Goal: Task Accomplishment & Management: Use online tool/utility

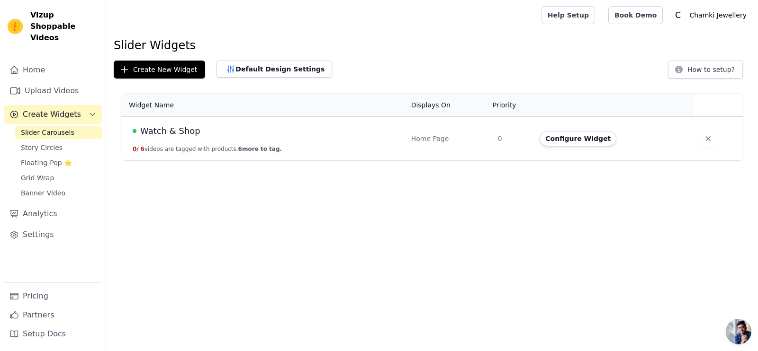
click at [377, 144] on td "Watch & Shop 0 / 6 videos are tagged with products. 6 more to tag." at bounding box center [263, 139] width 284 height 44
click at [572, 141] on button "Configure Widget" at bounding box center [577, 138] width 77 height 15
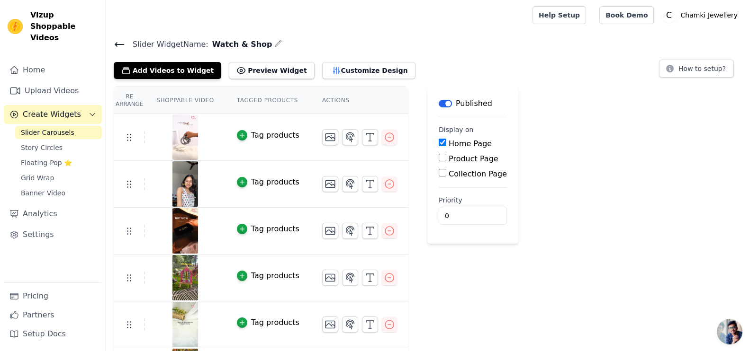
scroll to position [9, 0]
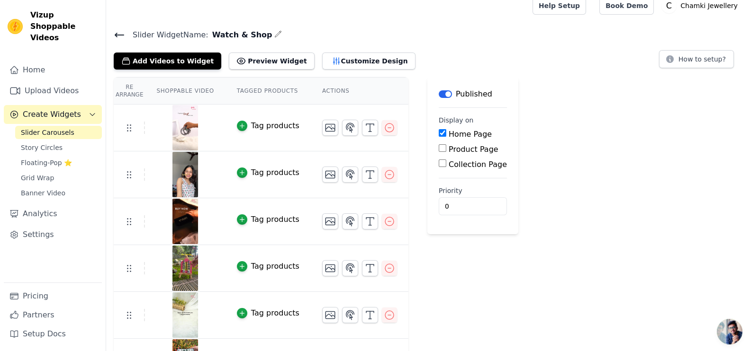
click at [202, 91] on th "Shoppable Video" at bounding box center [185, 91] width 80 height 27
click at [129, 86] on th "Re Arrange" at bounding box center [129, 91] width 31 height 27
click at [322, 61] on button "Customize Design" at bounding box center [368, 61] width 93 height 17
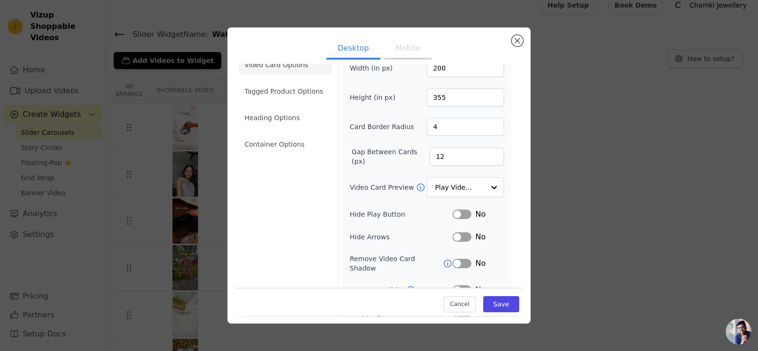
scroll to position [0, 0]
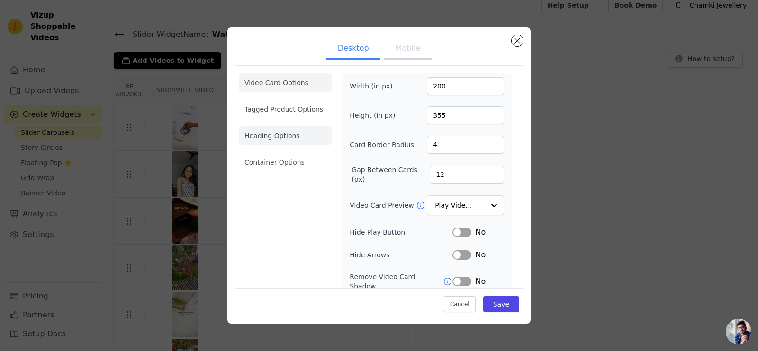
click at [283, 143] on li "Heading Options" at bounding box center [285, 135] width 93 height 19
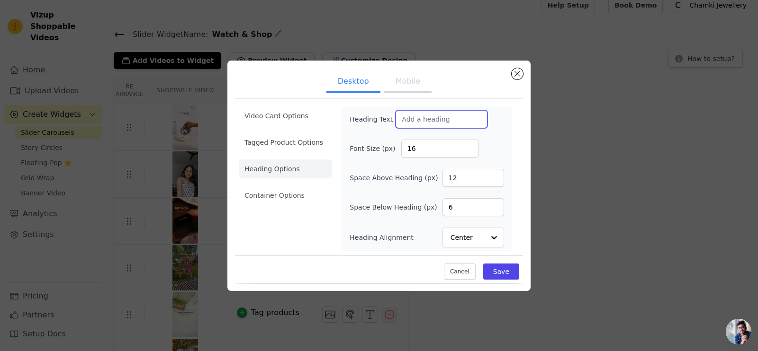
click at [426, 122] on input "Heading Text" at bounding box center [441, 119] width 92 height 18
type input "S"
type input "Watch & Shop"
click at [495, 269] on button "Save" at bounding box center [501, 272] width 36 height 16
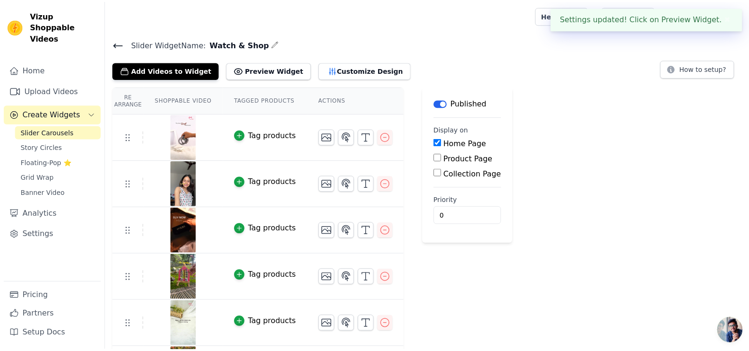
scroll to position [9, 0]
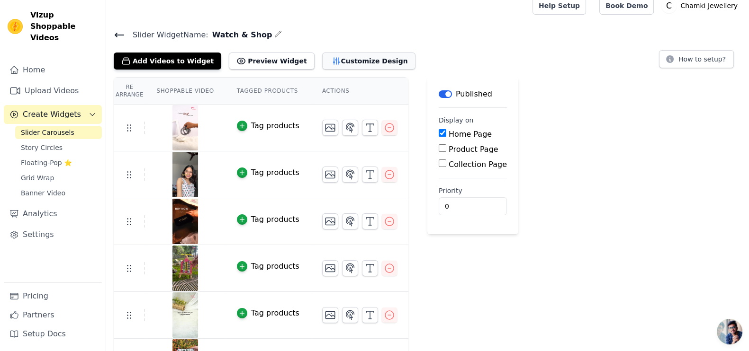
click at [330, 59] on button "Customize Design" at bounding box center [368, 61] width 93 height 17
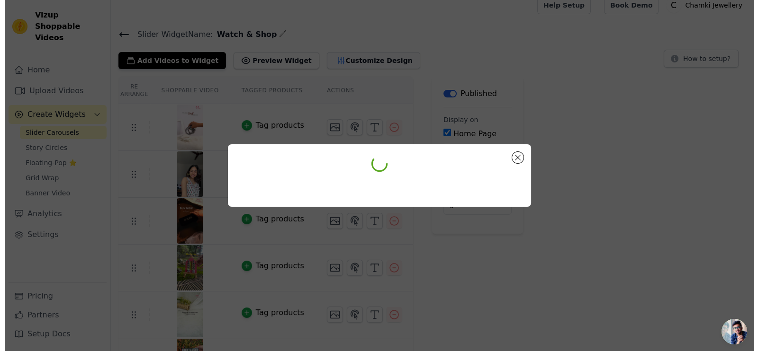
scroll to position [0, 0]
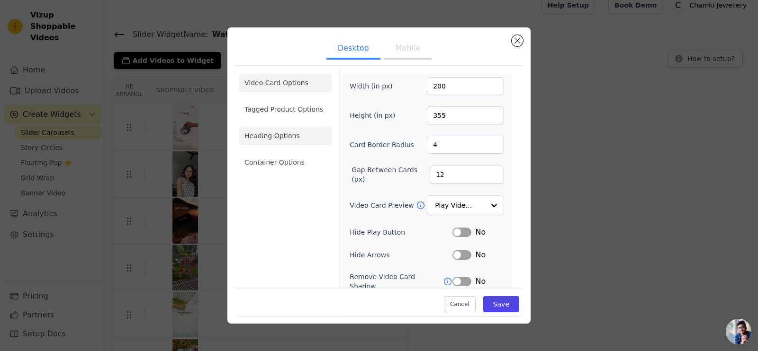
click at [297, 139] on li "Heading Options" at bounding box center [285, 135] width 93 height 19
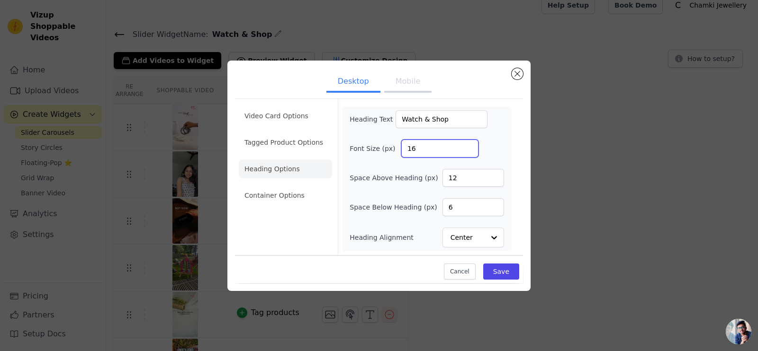
click at [436, 152] on input "16" at bounding box center [439, 149] width 77 height 18
type input "1"
type input "250"
click at [425, 121] on input "Watch & Shop" at bounding box center [441, 119] width 92 height 18
click at [466, 116] on input "Watch and Shop" at bounding box center [441, 119] width 92 height 18
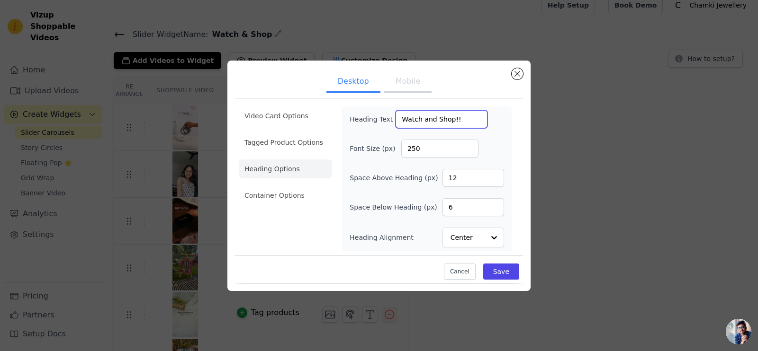
type input "Watch and Shop!!"
click at [412, 148] on input "250" at bounding box center [439, 149] width 77 height 18
type input "50"
click at [507, 271] on button "Save" at bounding box center [501, 272] width 36 height 16
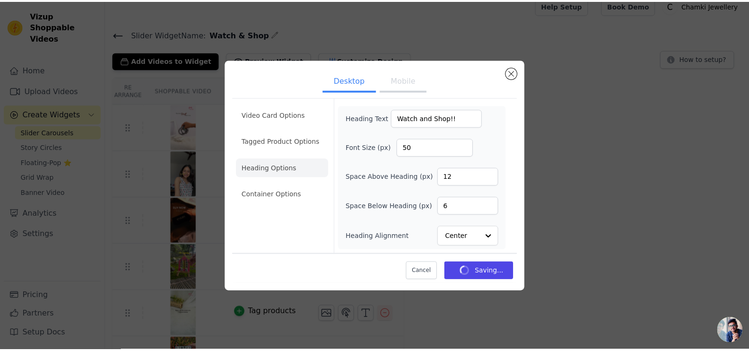
scroll to position [9, 0]
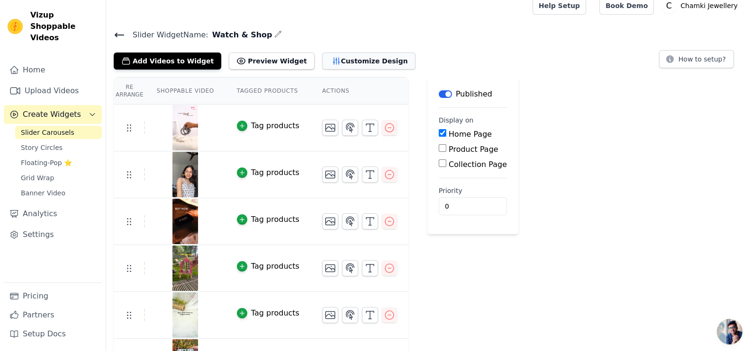
click at [371, 63] on button "Customize Design" at bounding box center [368, 61] width 93 height 17
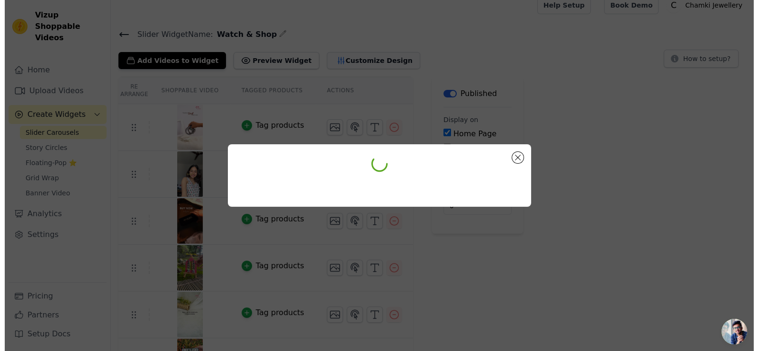
scroll to position [0, 0]
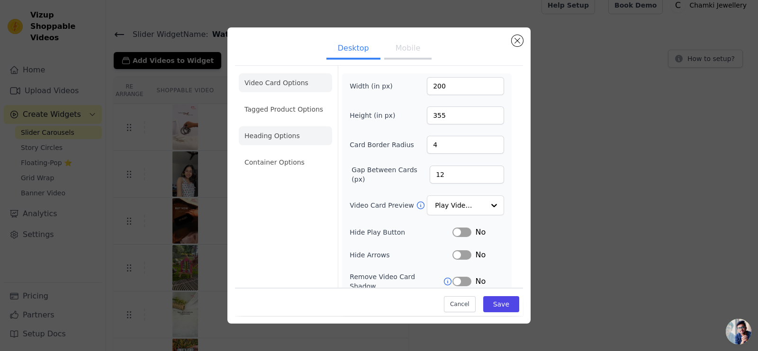
click at [303, 142] on li "Heading Options" at bounding box center [285, 135] width 93 height 19
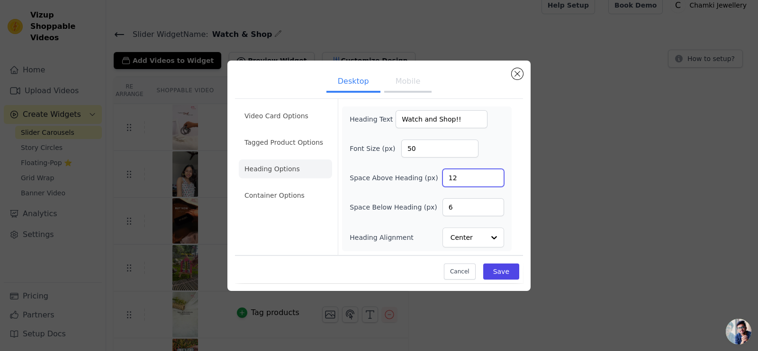
click at [480, 176] on input "12" at bounding box center [473, 178] width 62 height 18
type input "1"
type input "20"
click at [504, 273] on button "Save" at bounding box center [501, 272] width 36 height 16
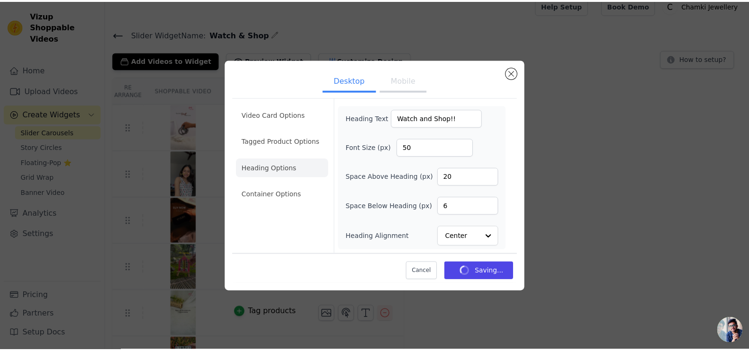
scroll to position [9, 0]
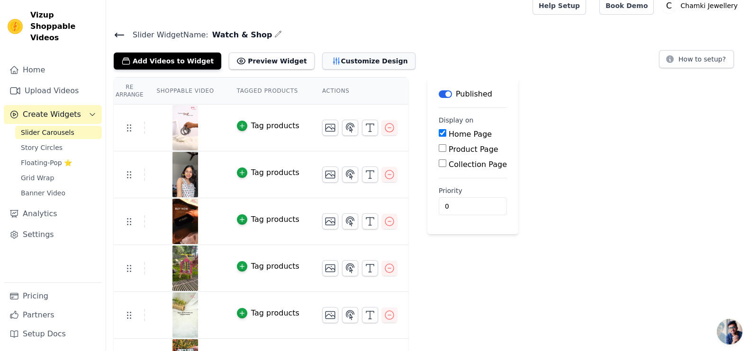
click at [328, 61] on button "Customize Design" at bounding box center [368, 61] width 93 height 17
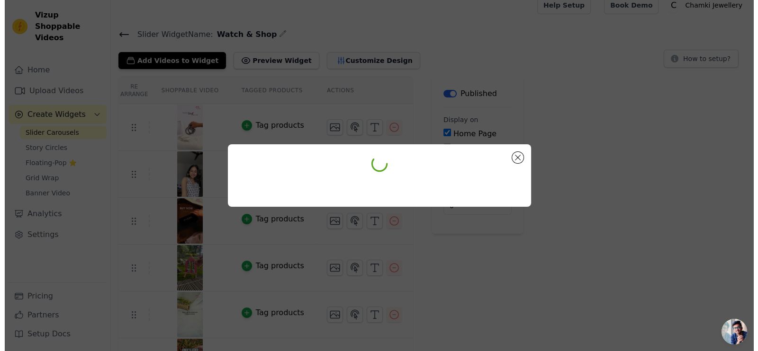
scroll to position [0, 0]
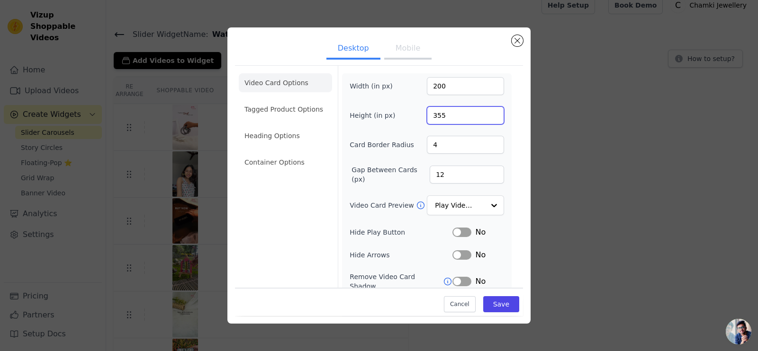
click at [451, 119] on input "355" at bounding box center [465, 116] width 77 height 18
click at [286, 131] on li "Heading Options" at bounding box center [285, 135] width 93 height 19
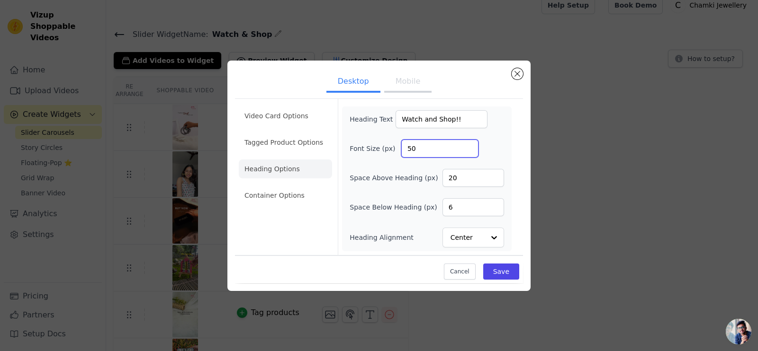
click at [431, 156] on input "50" at bounding box center [439, 149] width 77 height 18
type input "5"
type input "20"
click at [500, 269] on button "Save" at bounding box center [501, 272] width 36 height 16
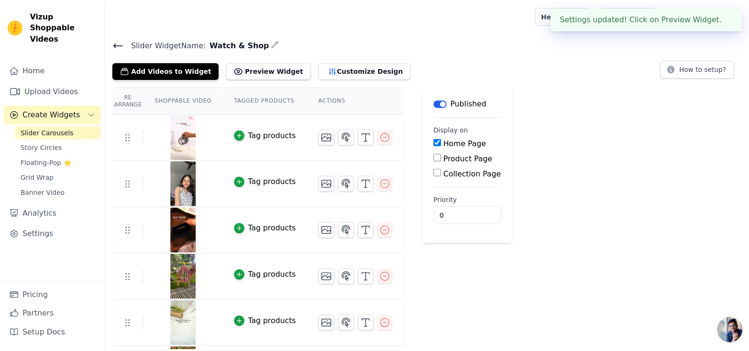
scroll to position [9, 0]
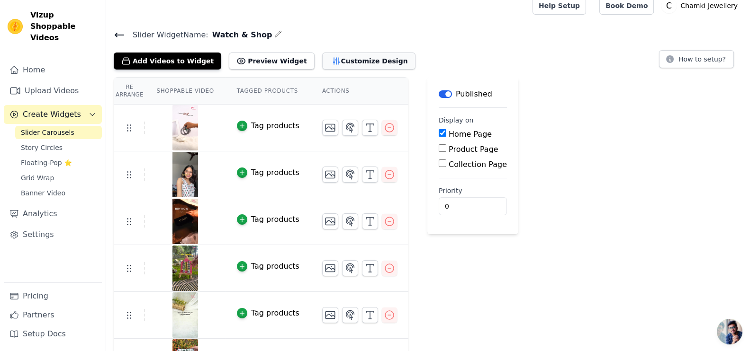
click at [346, 55] on button "Customize Design" at bounding box center [368, 61] width 93 height 17
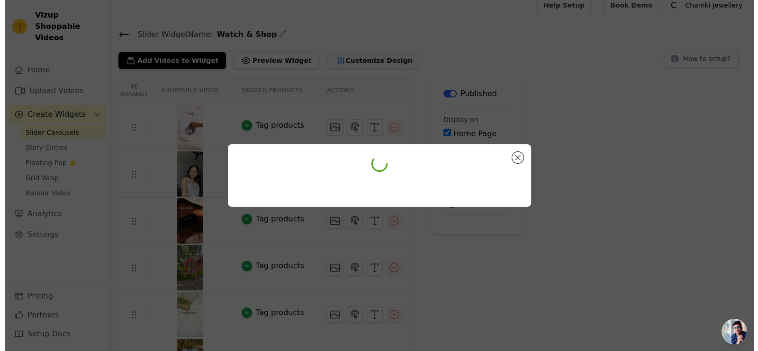
scroll to position [0, 0]
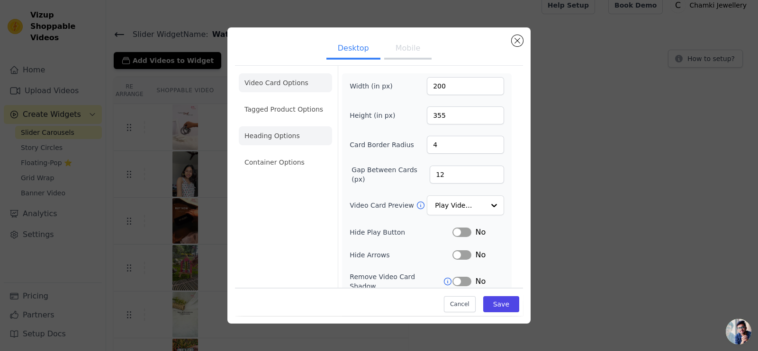
click at [295, 143] on li "Heading Options" at bounding box center [285, 135] width 93 height 19
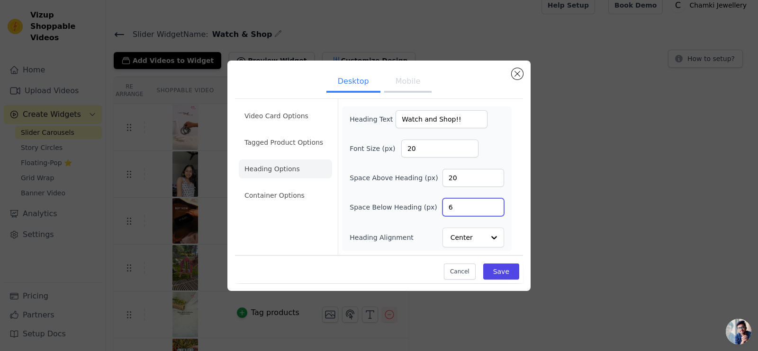
click at [467, 209] on input "6" at bounding box center [473, 207] width 62 height 18
type input "12"
click at [505, 267] on button "Save" at bounding box center [501, 272] width 36 height 16
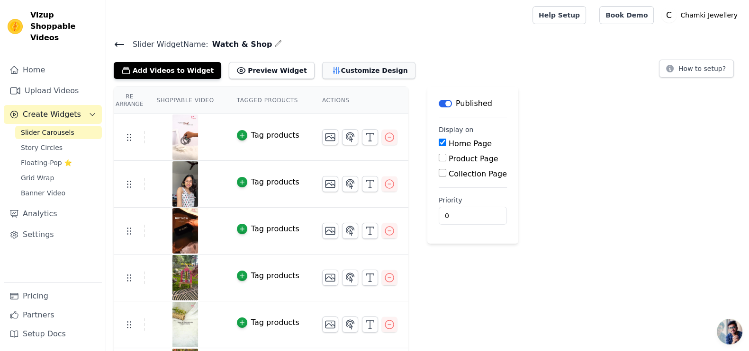
click at [344, 71] on button "Customize Design" at bounding box center [368, 70] width 93 height 17
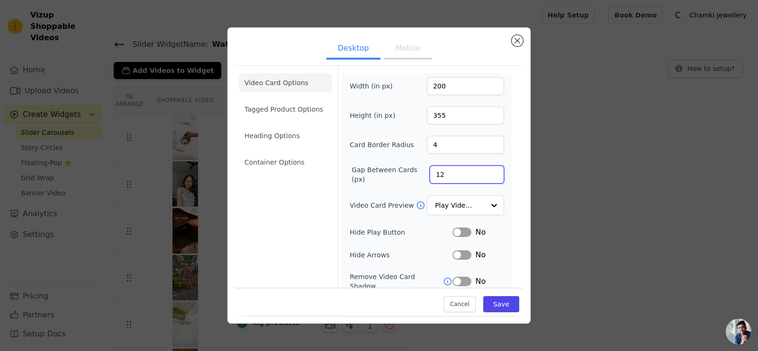
click at [461, 170] on input "12" at bounding box center [467, 175] width 74 height 18
type input "12"
click at [286, 131] on li "Heading Options" at bounding box center [285, 135] width 93 height 19
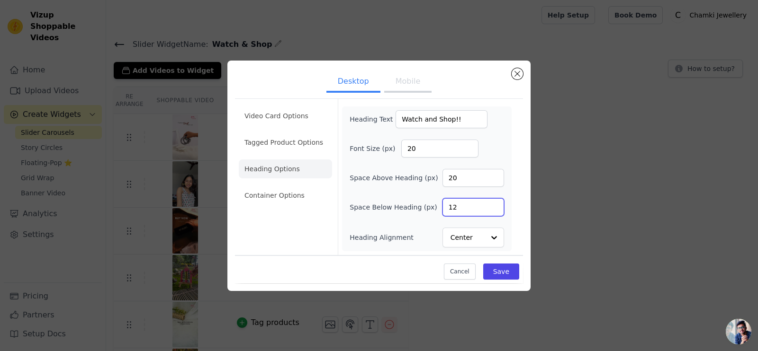
click at [474, 209] on input "12" at bounding box center [473, 207] width 62 height 18
type input "16"
click at [433, 152] on input "20" at bounding box center [439, 149] width 77 height 18
type input "25"
click at [463, 181] on input "20" at bounding box center [473, 178] width 62 height 18
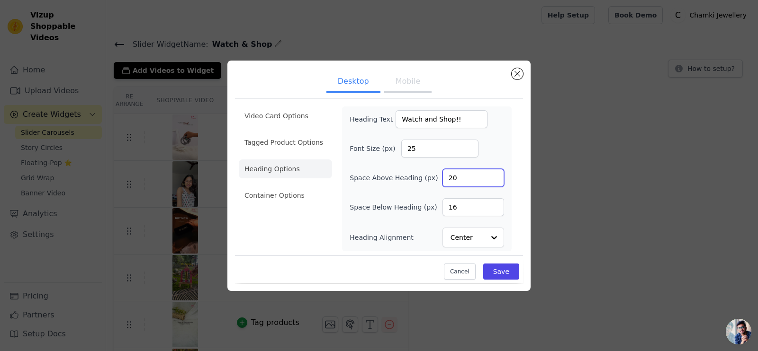
type input "2"
type input "16"
click at [507, 272] on button "Save" at bounding box center [501, 272] width 36 height 16
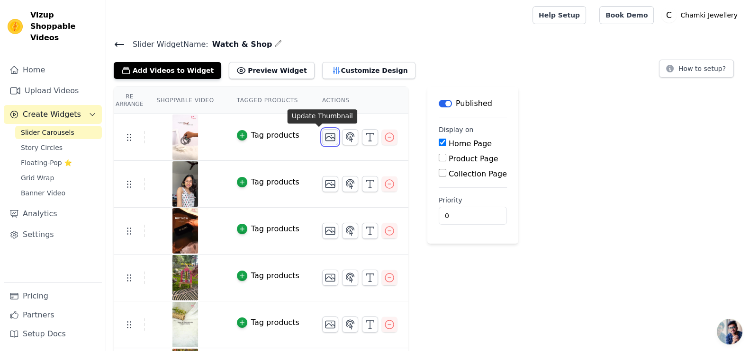
click at [325, 136] on button "button" at bounding box center [330, 137] width 16 height 16
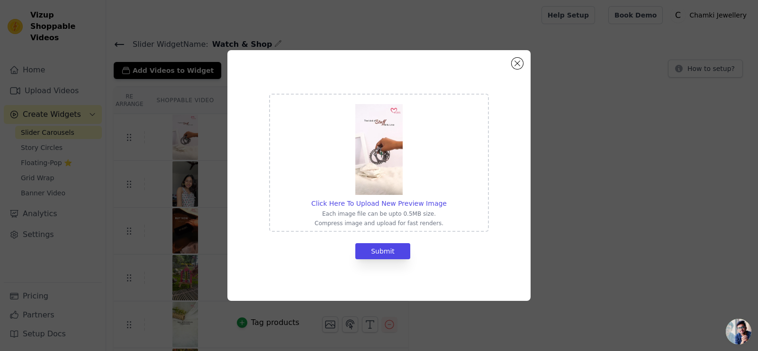
click at [562, 229] on div "Click Here To Upload New Preview Image Each image file can be upto 0.5MB size. …" at bounding box center [378, 175] width 727 height 281
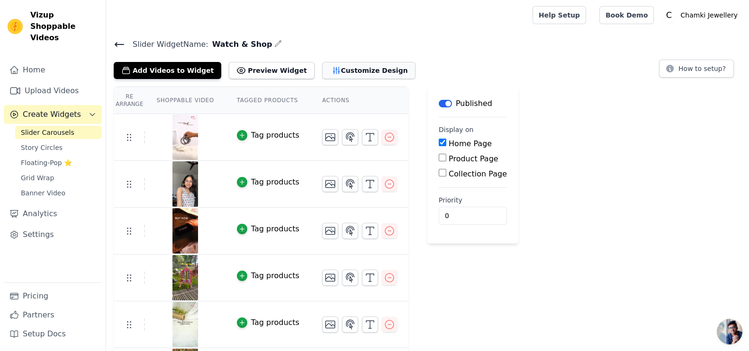
drag, startPoint x: 316, startPoint y: 78, endPoint x: 321, endPoint y: 75, distance: 6.2
click at [322, 75] on button "Customize Design" at bounding box center [368, 70] width 93 height 17
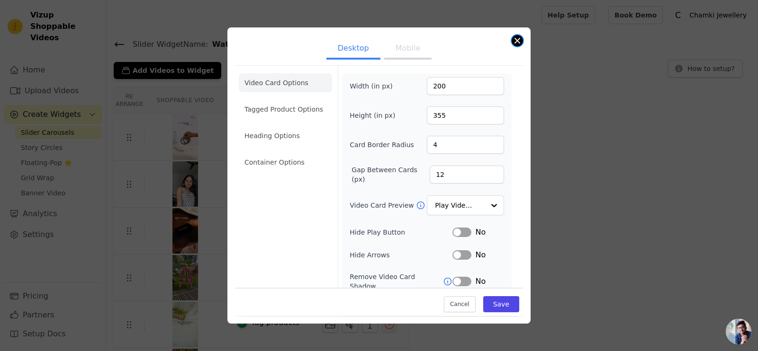
click at [518, 39] on button "Close modal" at bounding box center [516, 40] width 11 height 11
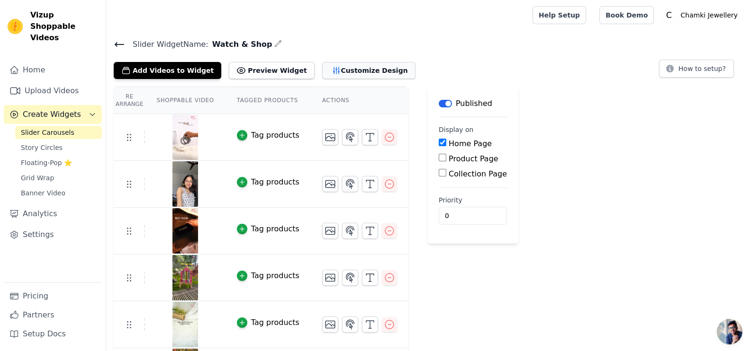
click at [342, 72] on button "Customize Design" at bounding box center [368, 70] width 93 height 17
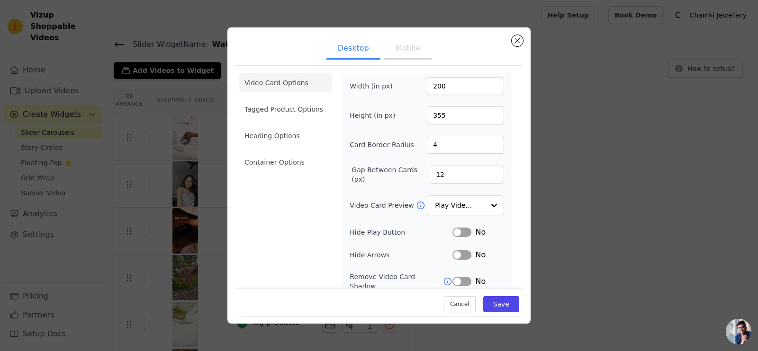
scroll to position [69, 0]
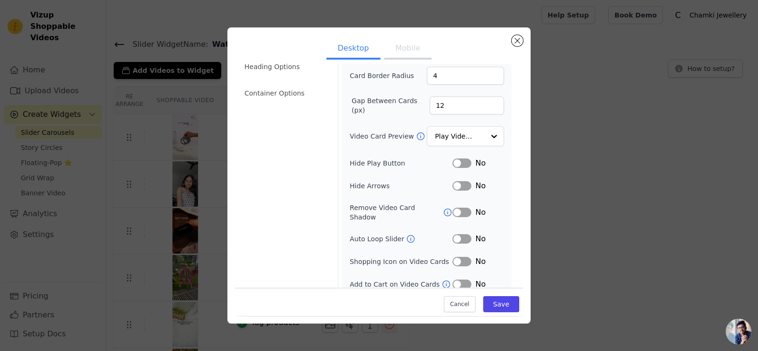
click at [453, 162] on button "Label" at bounding box center [461, 163] width 19 height 9
click at [406, 234] on icon at bounding box center [410, 238] width 9 height 9
click at [452, 234] on button "Label" at bounding box center [461, 238] width 19 height 9
click at [461, 234] on button "Label" at bounding box center [461, 238] width 19 height 9
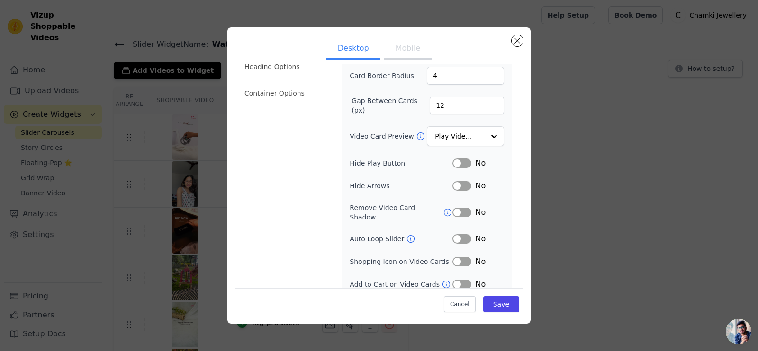
click at [452, 257] on button "Label" at bounding box center [461, 261] width 19 height 9
click at [452, 280] on button "Label" at bounding box center [461, 284] width 19 height 9
click at [452, 257] on button "Label" at bounding box center [461, 261] width 19 height 9
click at [493, 280] on button "Save" at bounding box center [501, 304] width 36 height 16
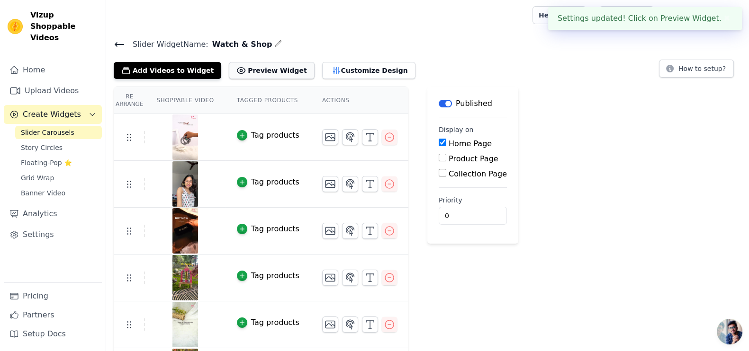
click at [233, 70] on button "Preview Widget" at bounding box center [271, 70] width 85 height 17
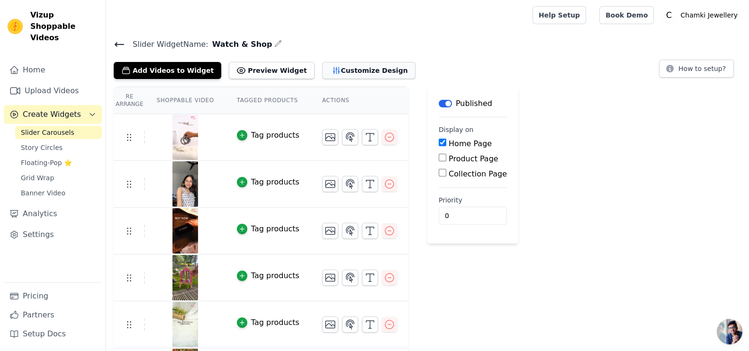
click at [335, 74] on button "Customize Design" at bounding box center [368, 70] width 93 height 17
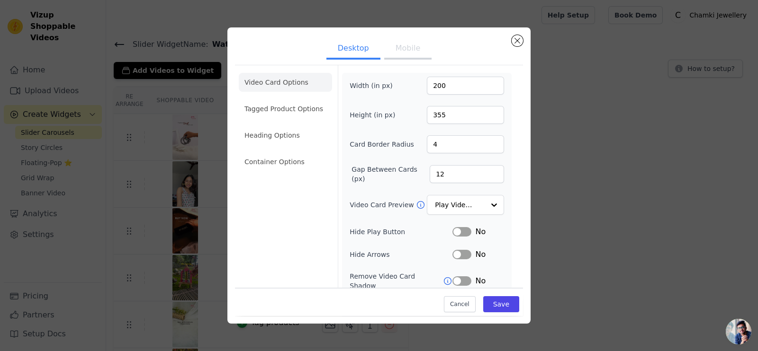
scroll to position [0, 0]
click at [401, 54] on button "Mobile" at bounding box center [407, 49] width 47 height 21
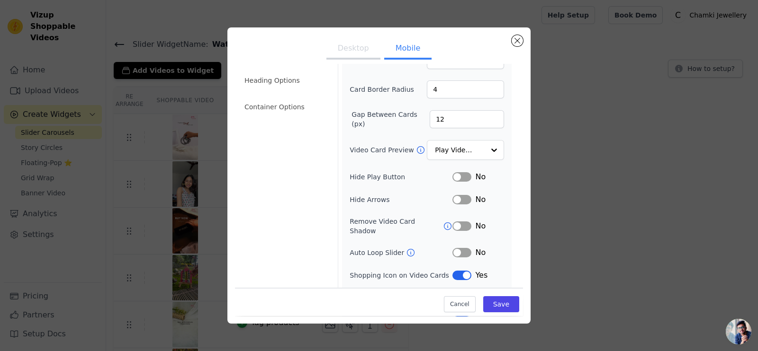
scroll to position [92, 0]
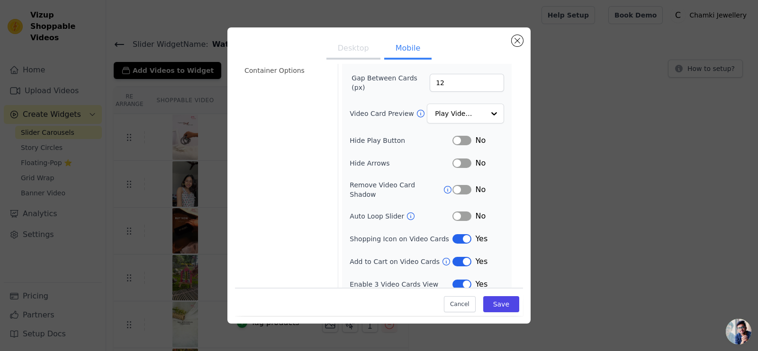
click at [349, 48] on button "Desktop" at bounding box center [353, 49] width 54 height 21
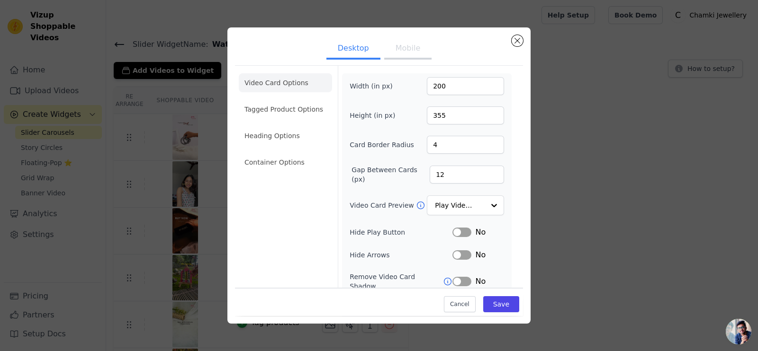
scroll to position [69, 0]
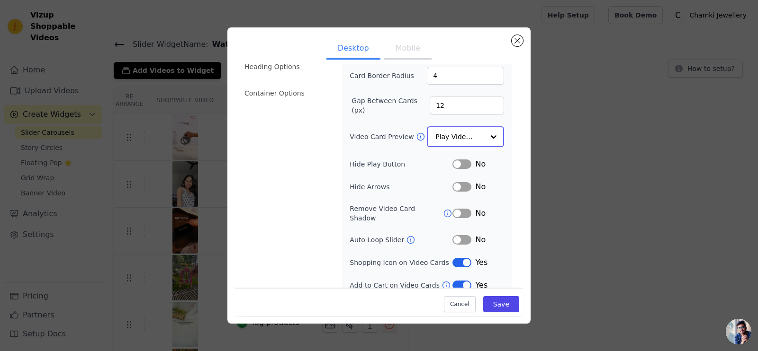
click at [469, 135] on input "Video Card Preview" at bounding box center [459, 136] width 49 height 19
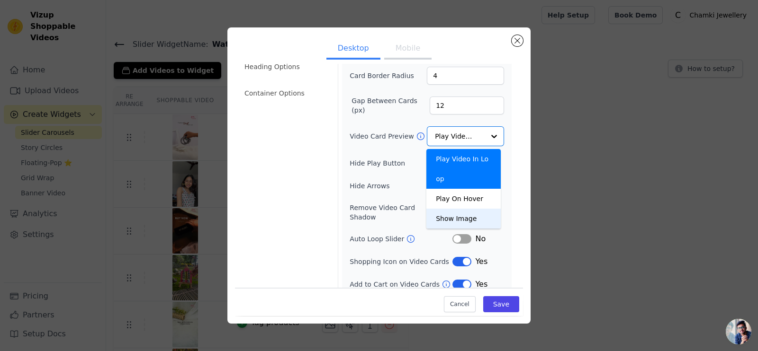
click at [400, 152] on div "Width (in px) 200 Height (in px) 355 Card Border Radius 4 Gap Between Cards (px…" at bounding box center [426, 149] width 154 height 282
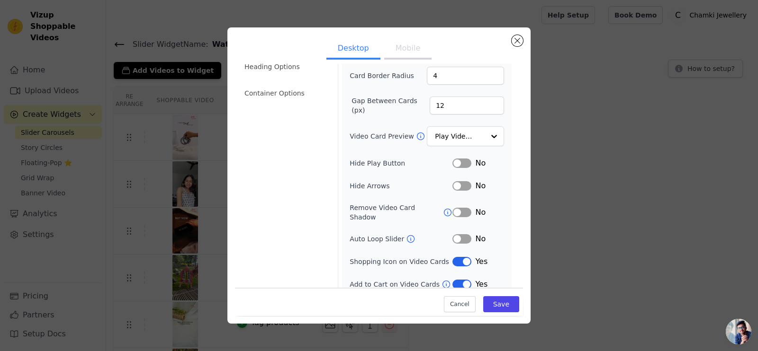
click at [452, 162] on button "Label" at bounding box center [461, 163] width 19 height 9
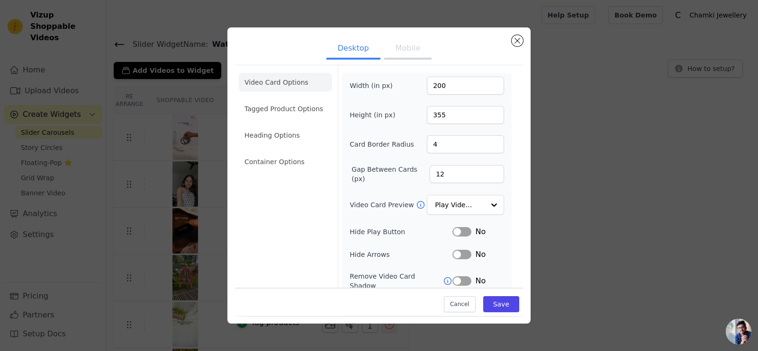
scroll to position [0, 0]
click at [282, 116] on li "Tagged Product Options" at bounding box center [285, 109] width 93 height 19
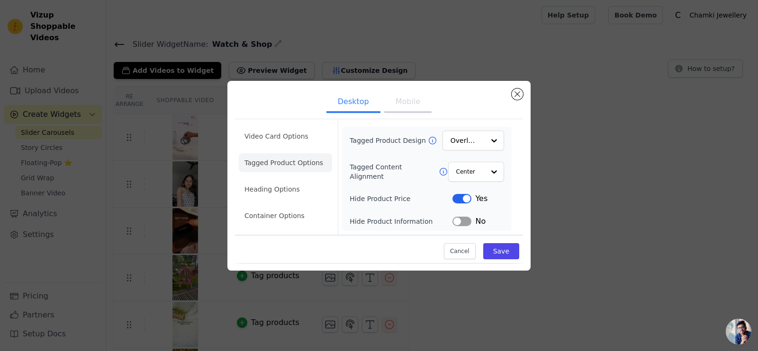
click at [460, 226] on button "Label" at bounding box center [461, 221] width 19 height 9
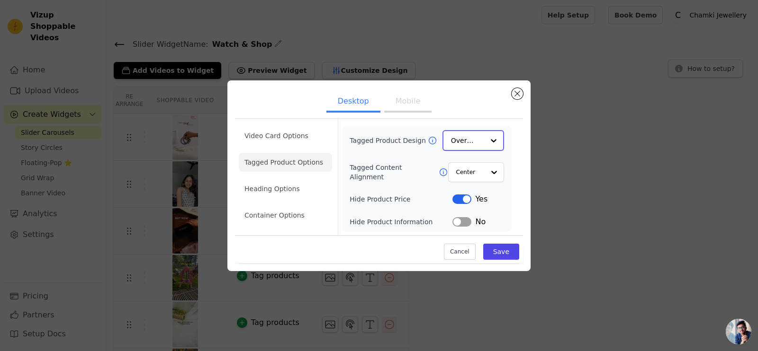
click at [473, 140] on input "Tagged Product Design" at bounding box center [467, 140] width 33 height 19
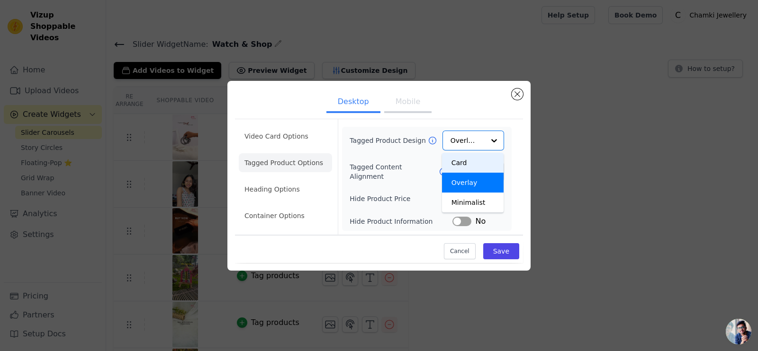
click at [452, 118] on div "Video Card Options Tagged Product Options Heading Options Container Options Tag…" at bounding box center [379, 190] width 288 height 146
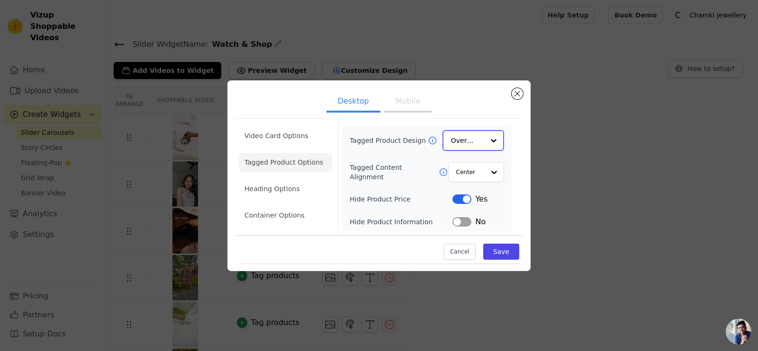
click at [461, 141] on input "Tagged Product Design" at bounding box center [467, 140] width 33 height 19
click at [461, 163] on div "Card" at bounding box center [473, 163] width 62 height 20
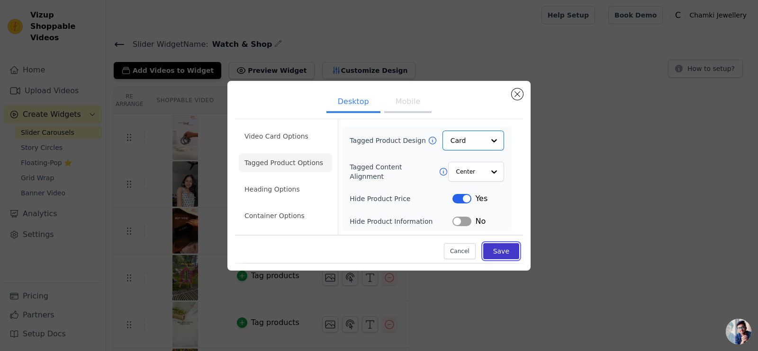
click at [502, 255] on button "Save" at bounding box center [501, 251] width 36 height 16
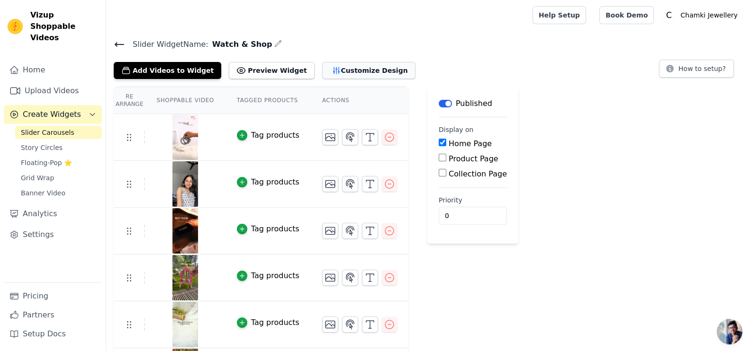
click at [350, 74] on button "Customize Design" at bounding box center [368, 70] width 93 height 17
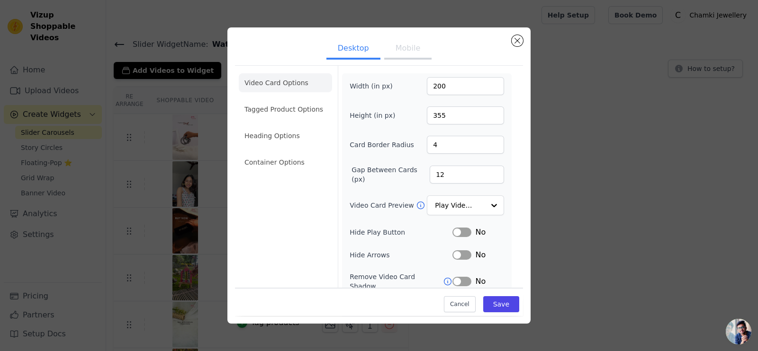
click at [285, 118] on ul "Video Card Options Tagged Product Options Heading Options Container Options" at bounding box center [285, 123] width 93 height 106
click at [292, 114] on li "Tagged Product Options" at bounding box center [285, 109] width 93 height 19
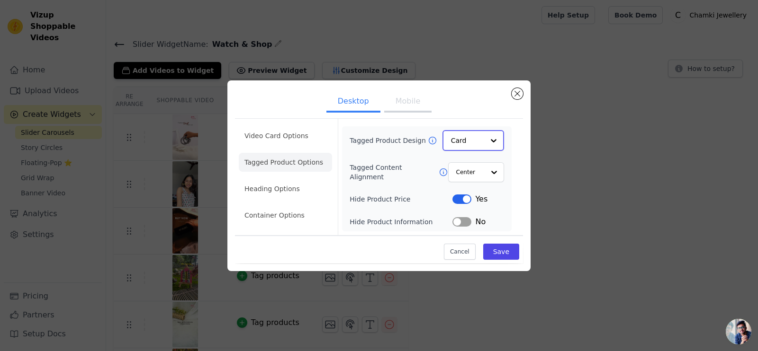
click at [467, 143] on input "Tagged Product Design" at bounding box center [467, 140] width 33 height 19
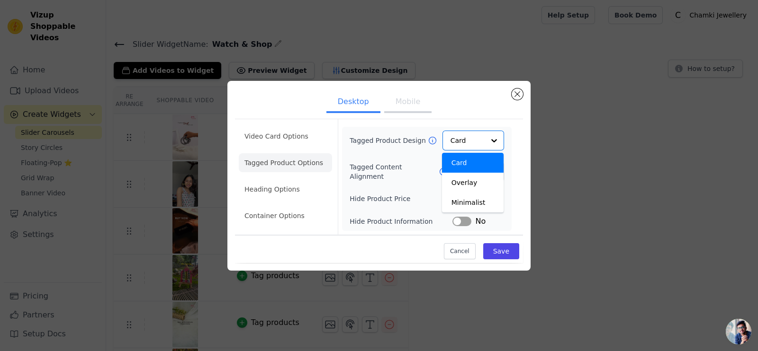
click at [428, 127] on div "Tagged Product Design Card Overlay Minimalist Option Card, selected. You are cu…" at bounding box center [427, 179] width 170 height 104
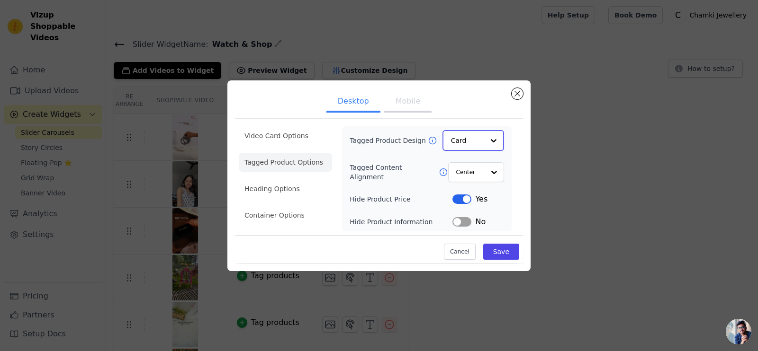
click at [470, 144] on input "Tagged Product Design" at bounding box center [467, 140] width 33 height 19
click at [480, 181] on div "Overlay" at bounding box center [473, 183] width 62 height 20
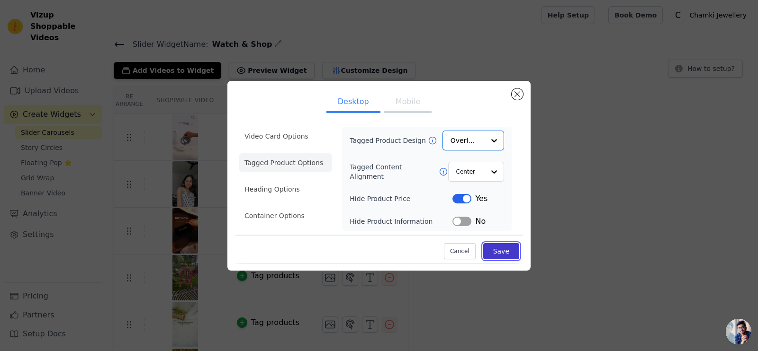
click at [503, 247] on button "Save" at bounding box center [501, 251] width 36 height 16
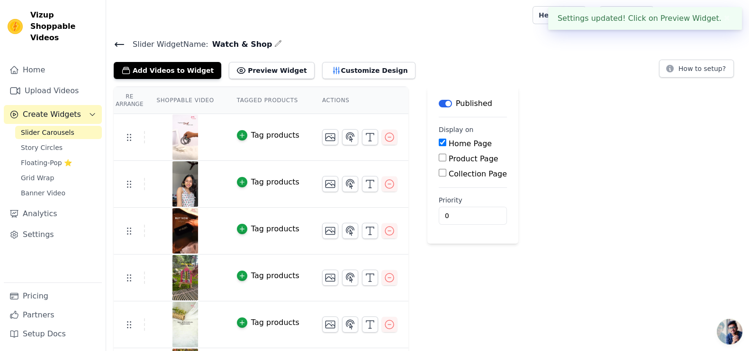
click at [292, 193] on td "Tag products" at bounding box center [267, 184] width 85 height 47
click at [322, 66] on button "Customize Design" at bounding box center [368, 70] width 93 height 17
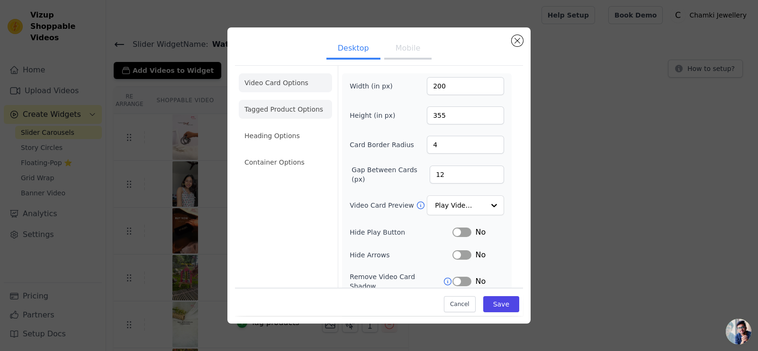
click at [287, 104] on li "Tagged Product Options" at bounding box center [285, 109] width 93 height 19
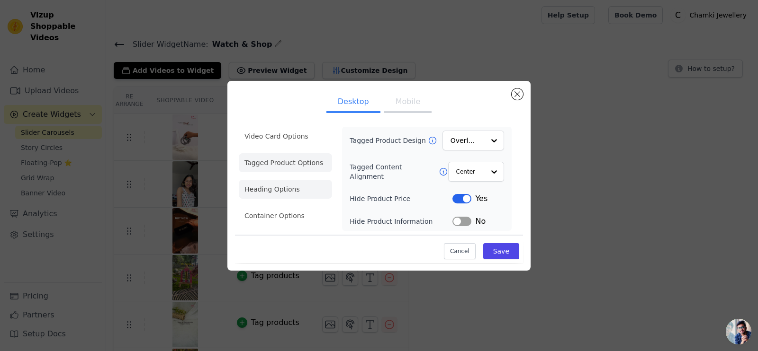
click at [302, 195] on li "Heading Options" at bounding box center [285, 189] width 93 height 19
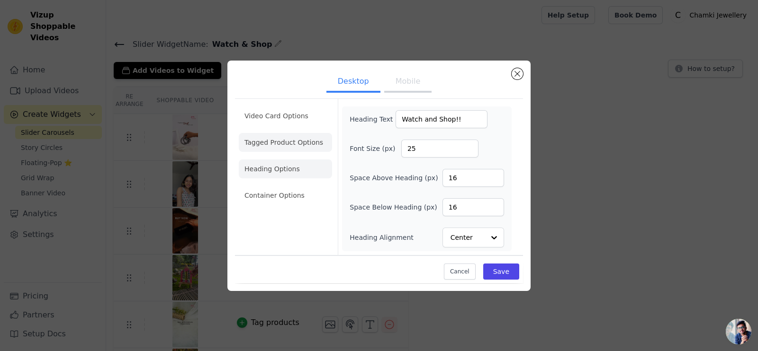
click at [308, 150] on li "Tagged Product Options" at bounding box center [285, 142] width 93 height 19
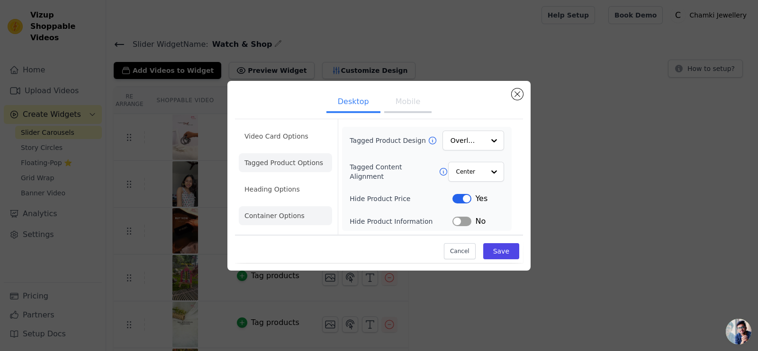
click at [305, 216] on li "Container Options" at bounding box center [285, 215] width 93 height 19
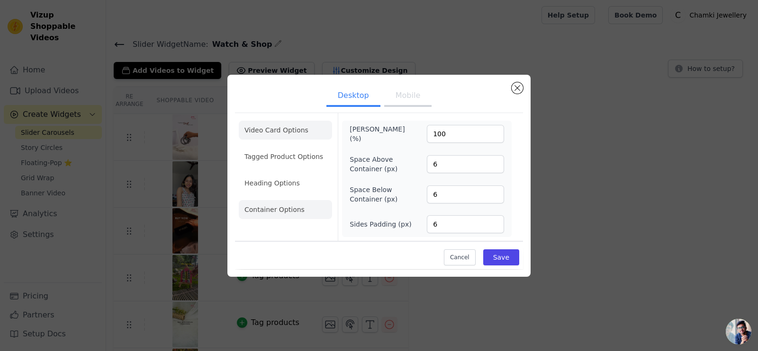
click at [288, 136] on li "Video Card Options" at bounding box center [285, 130] width 93 height 19
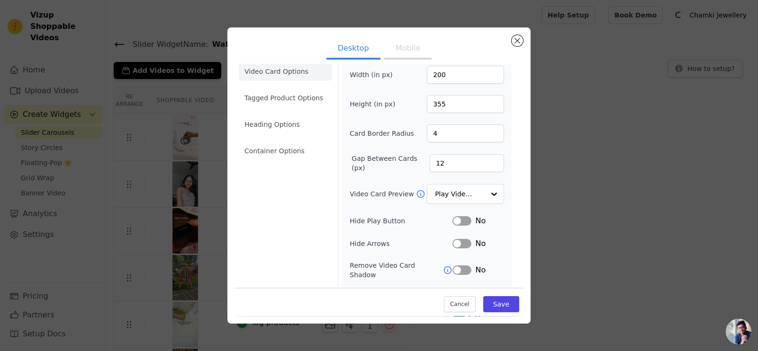
scroll to position [19, 0]
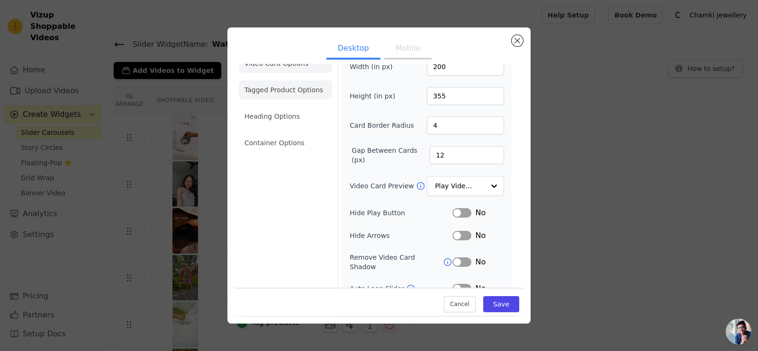
click at [284, 91] on li "Tagged Product Options" at bounding box center [285, 90] width 93 height 19
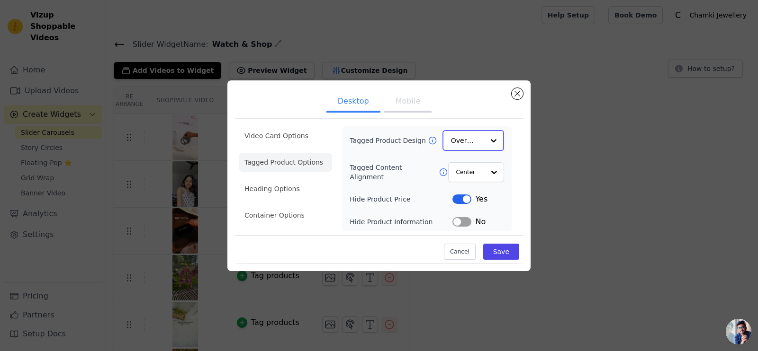
click at [471, 143] on input "Tagged Product Design" at bounding box center [467, 140] width 33 height 19
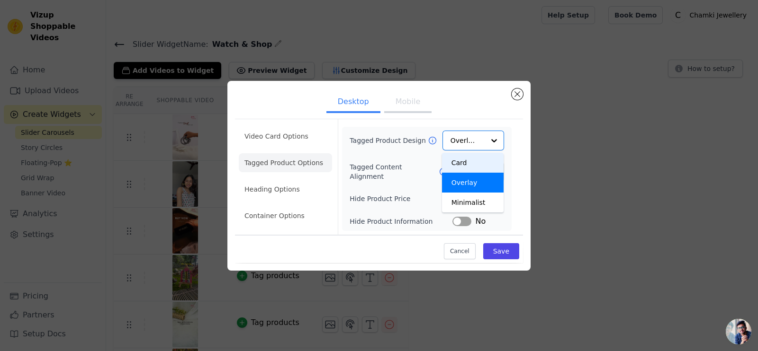
click at [429, 210] on div "Tagged Product Design Card Overlay Minimalist Option Overlay, selected. You are…" at bounding box center [426, 179] width 154 height 97
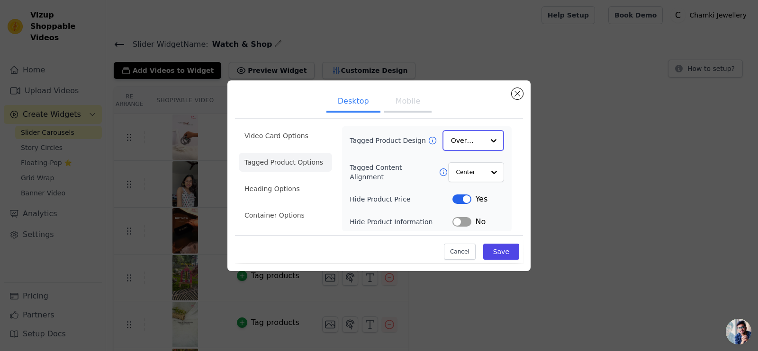
click at [472, 144] on input "Tagged Product Design" at bounding box center [467, 140] width 33 height 19
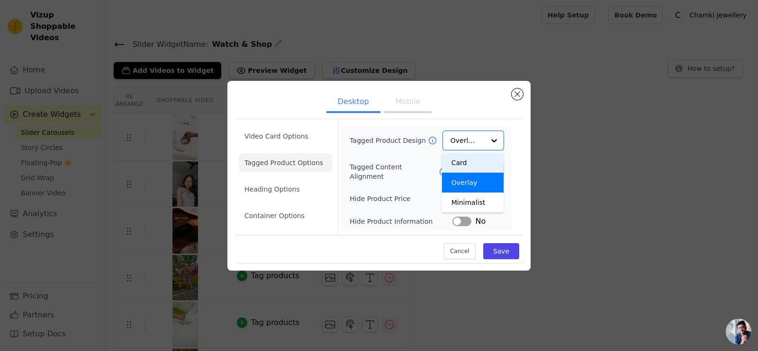
click at [407, 153] on div "Tagged Product Design Card Overlay Minimalist Option Overlay, selected. You are…" at bounding box center [426, 179] width 154 height 97
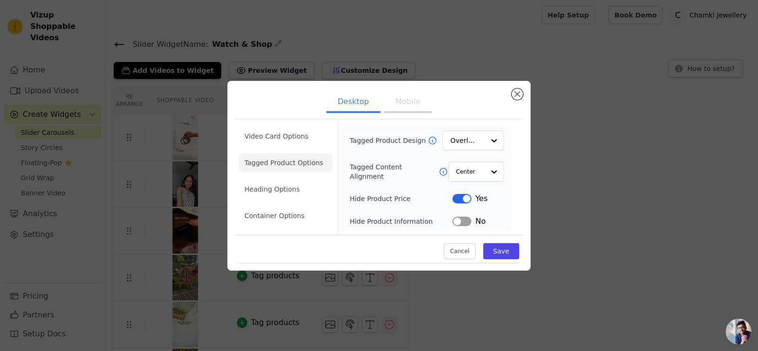
click at [461, 200] on button "Label" at bounding box center [461, 198] width 19 height 9
click at [295, 192] on li "Heading Options" at bounding box center [285, 189] width 93 height 19
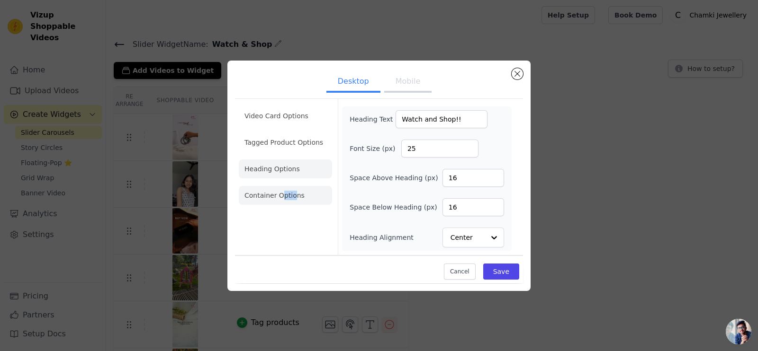
drag, startPoint x: 282, startPoint y: 205, endPoint x: 293, endPoint y: 194, distance: 15.1
click at [293, 194] on ul "Video Card Options Tagged Product Options Heading Options Container Options" at bounding box center [285, 156] width 93 height 106
click at [293, 194] on li "Container Options" at bounding box center [285, 195] width 93 height 19
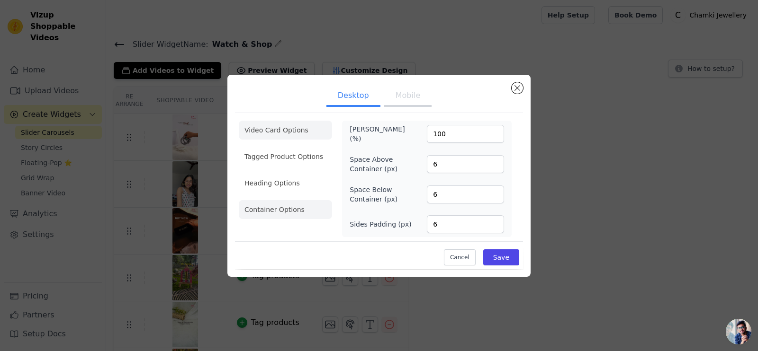
click at [269, 129] on li "Video Card Options" at bounding box center [285, 130] width 93 height 19
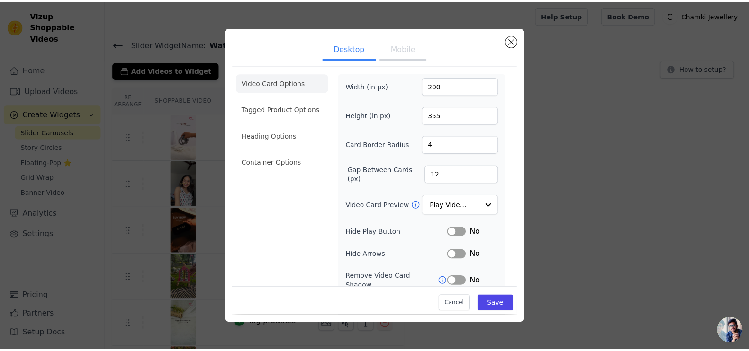
scroll to position [69, 0]
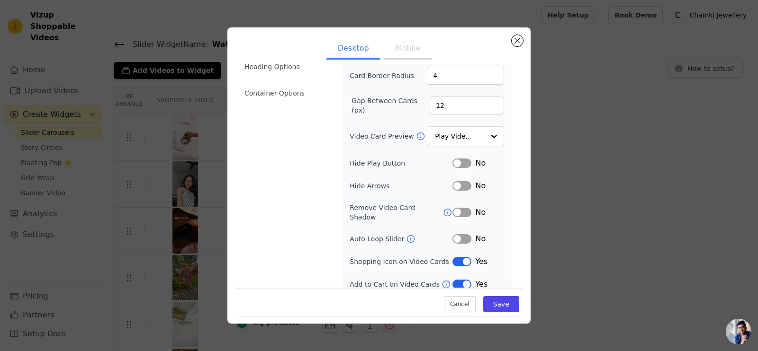
click at [441, 280] on icon at bounding box center [445, 284] width 9 height 9
click at [503, 280] on button "Save" at bounding box center [501, 304] width 36 height 16
